Goal: Information Seeking & Learning: Learn about a topic

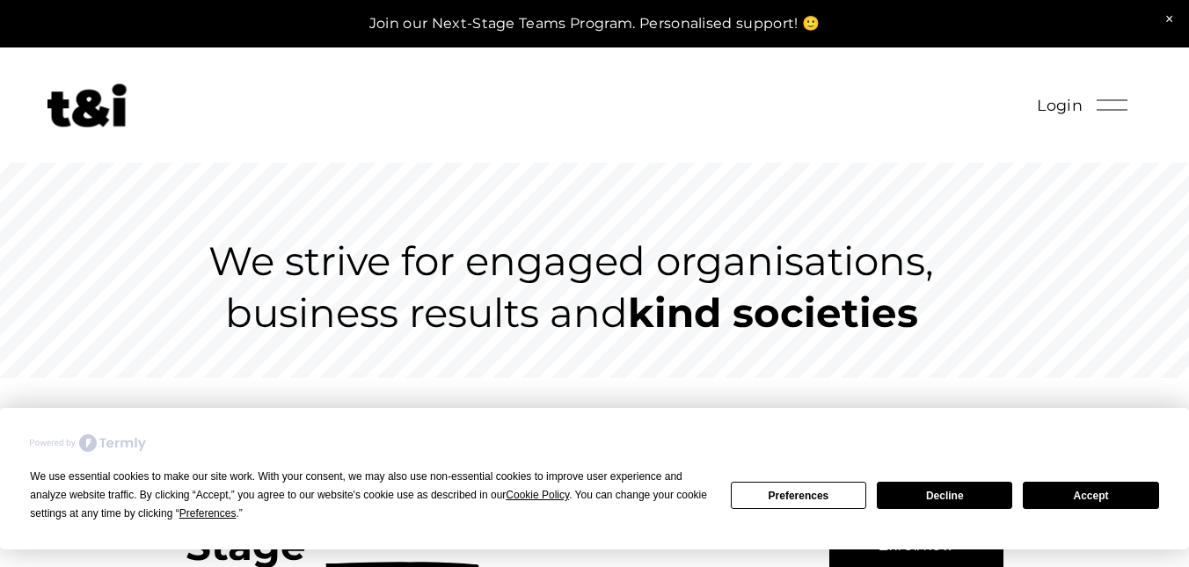
click at [1072, 496] on button "Accept" at bounding box center [1090, 495] width 135 height 27
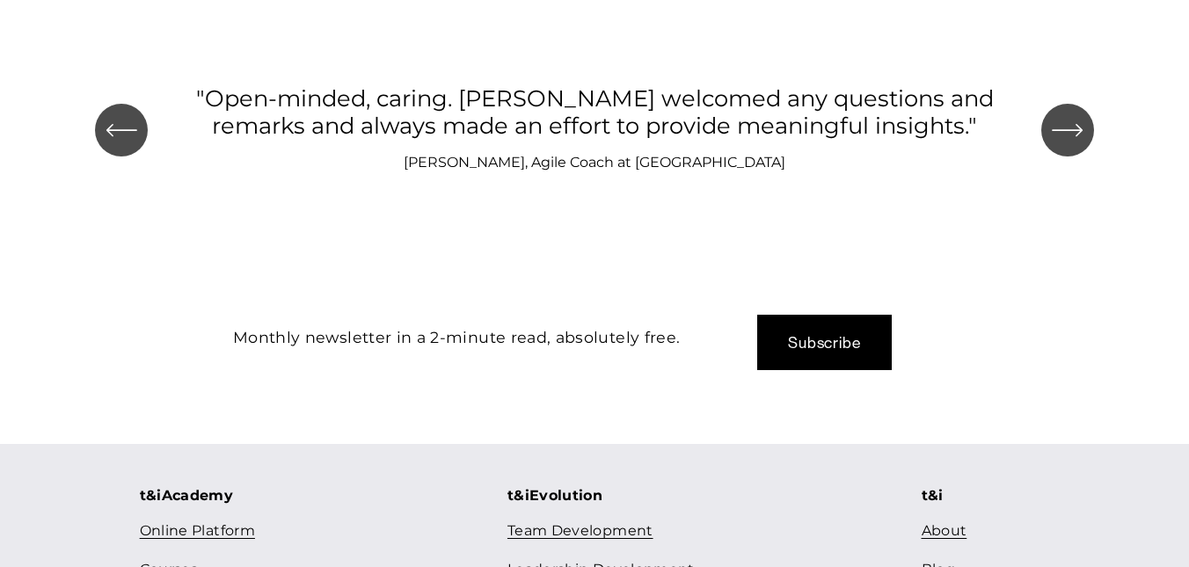
scroll to position [2007, 0]
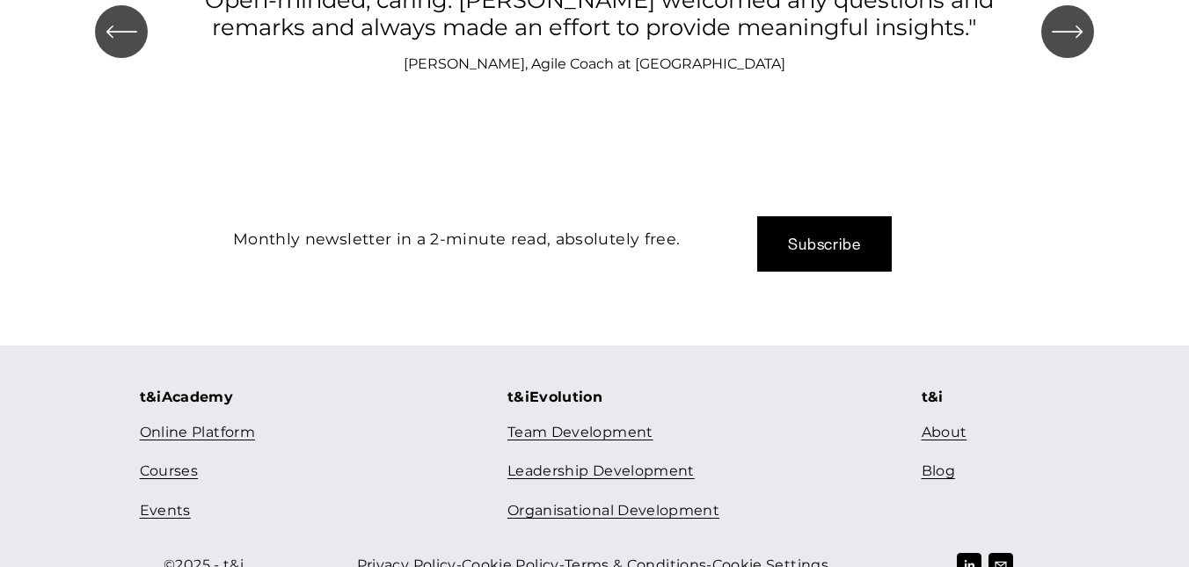
click at [154, 459] on link "Courses" at bounding box center [169, 471] width 58 height 25
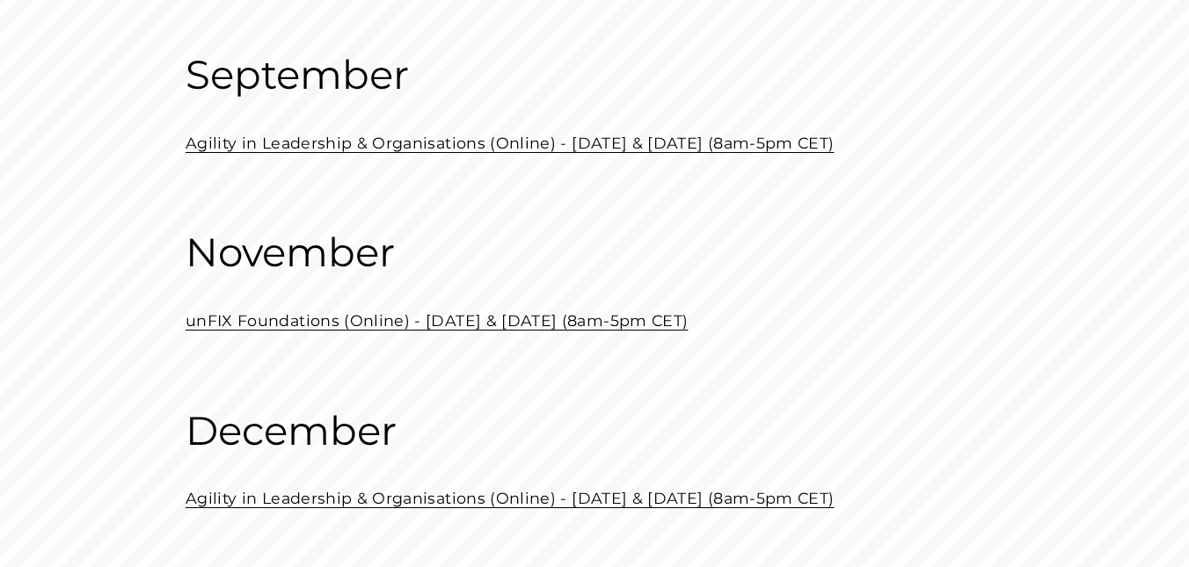
scroll to position [331, 0]
